Goal: Find contact information: Find contact information

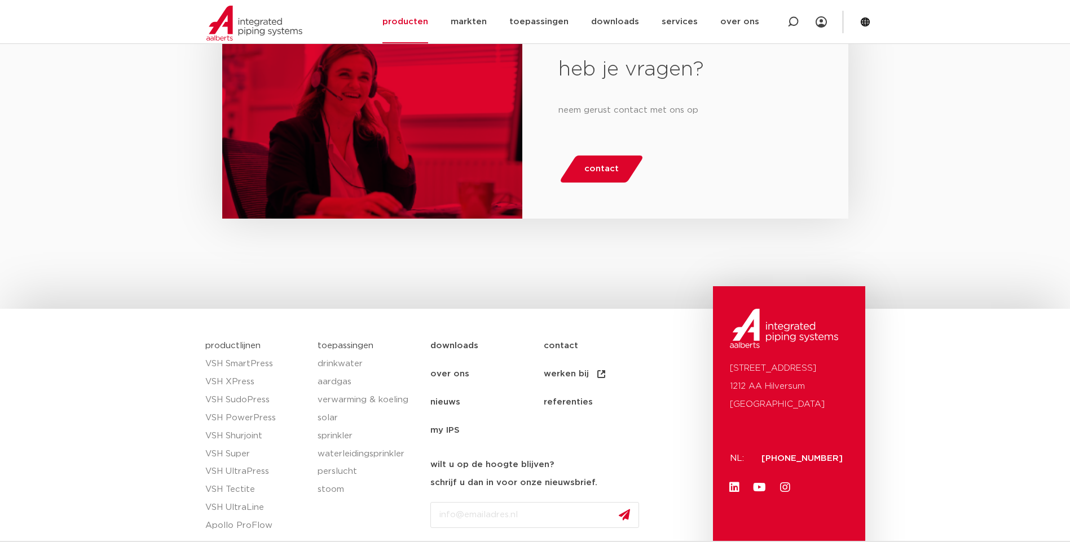
scroll to position [1466, 0]
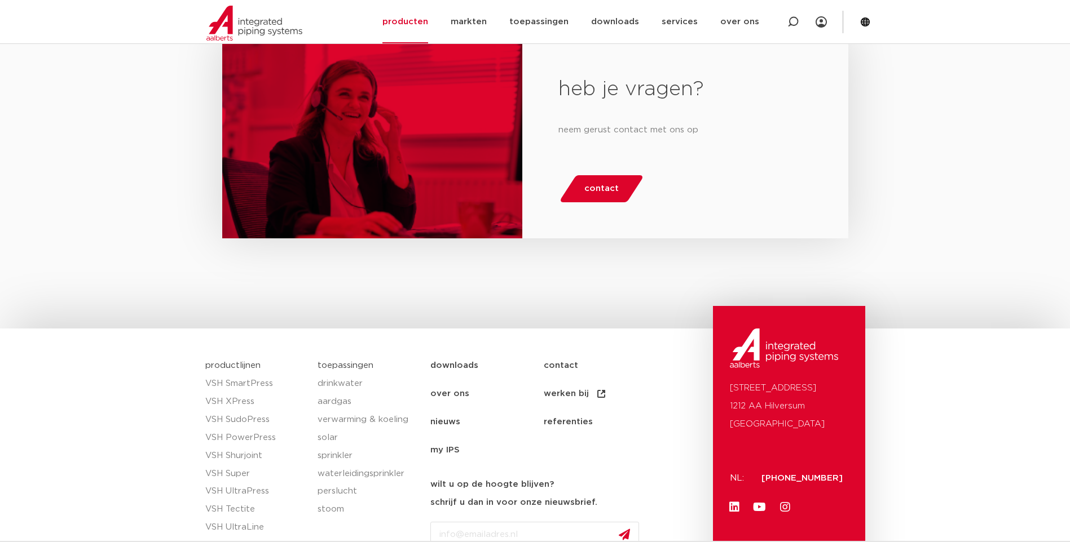
click at [605, 191] on span "contact" at bounding box center [601, 189] width 34 height 18
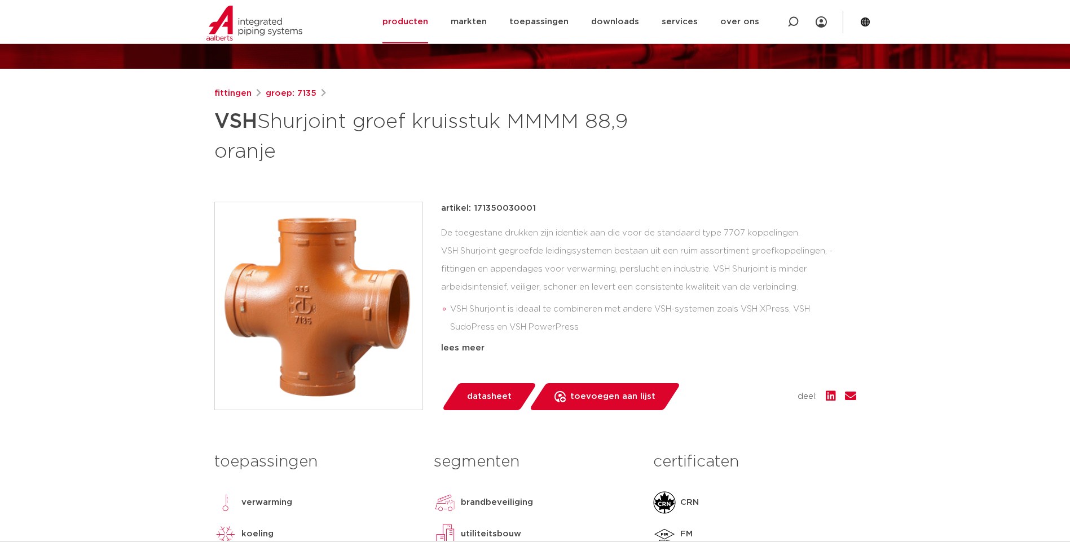
scroll to position [169, 0]
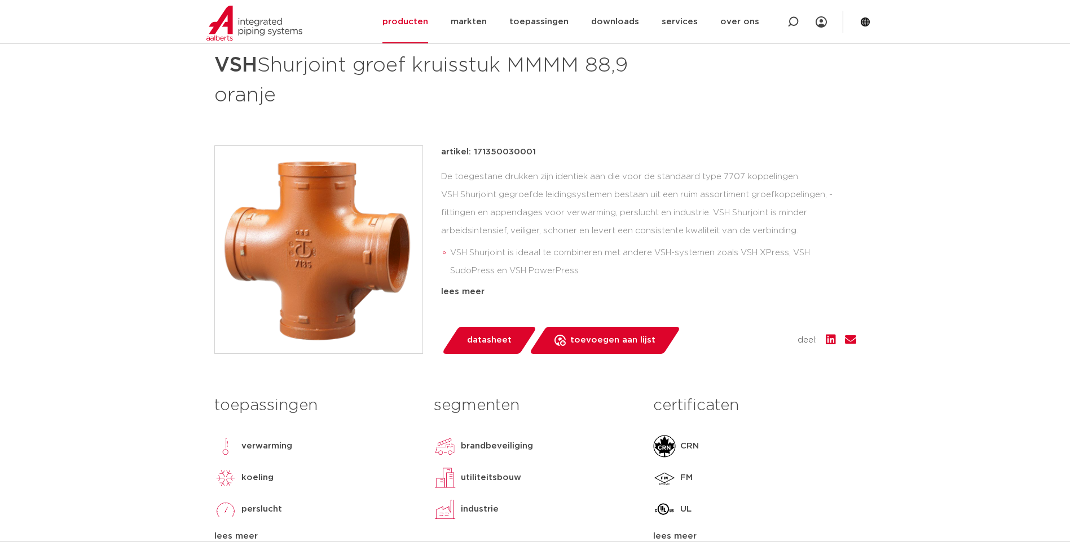
click at [638, 241] on ul "VSH Shurjoint is ideaal te combineren met andere VSH-systemen zoals VSH XPress,…" at bounding box center [648, 280] width 415 height 81
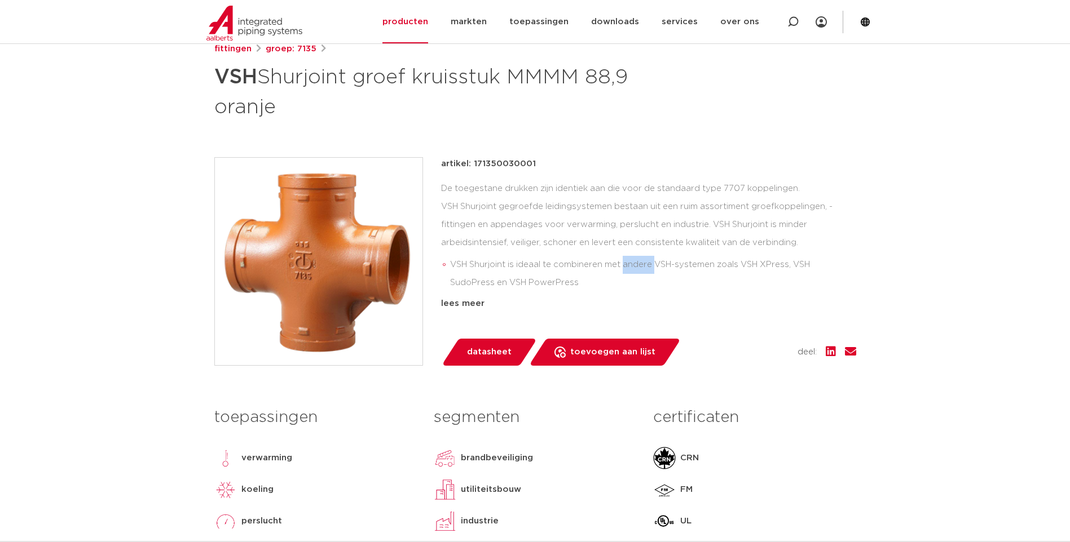
scroll to position [101, 0]
